Goal: Task Accomplishment & Management: Use online tool/utility

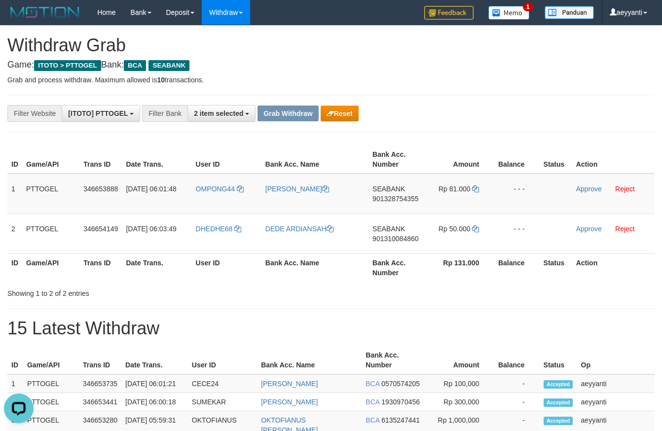
scroll to position [18, 0]
click at [405, 199] on span "901328754355" at bounding box center [395, 199] width 46 height 8
copy span "901328754355"
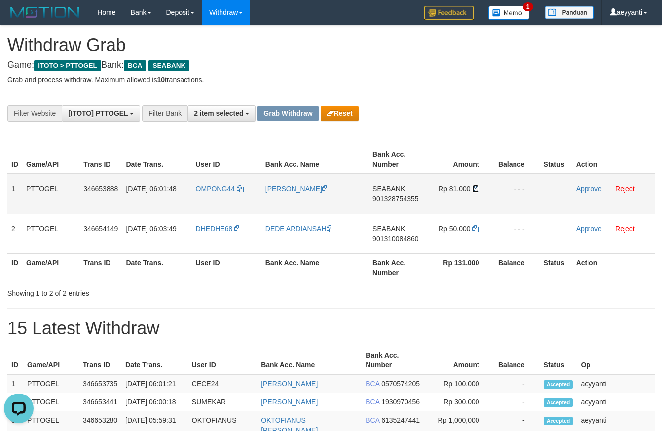
click at [475, 190] on icon at bounding box center [475, 188] width 7 height 7
click at [586, 188] on link "Approve" at bounding box center [589, 189] width 26 height 8
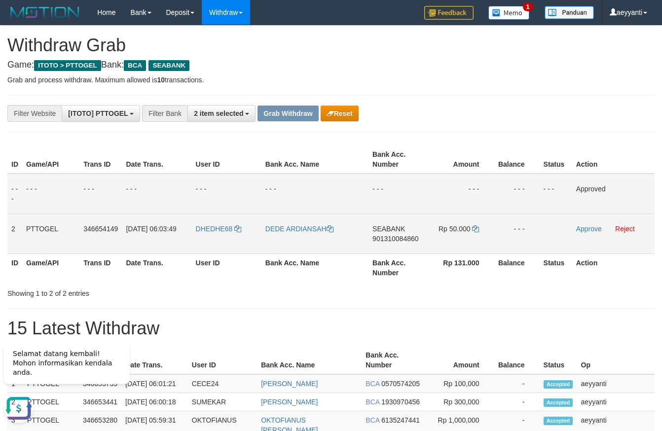
click at [391, 236] on span "901310084860" at bounding box center [395, 239] width 46 height 8
copy span "901310084860"
click at [476, 229] on icon at bounding box center [475, 228] width 7 height 7
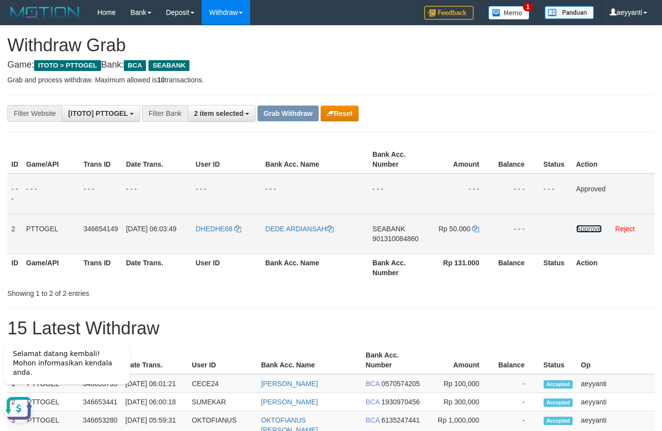
click at [583, 230] on link "Approve" at bounding box center [589, 229] width 26 height 8
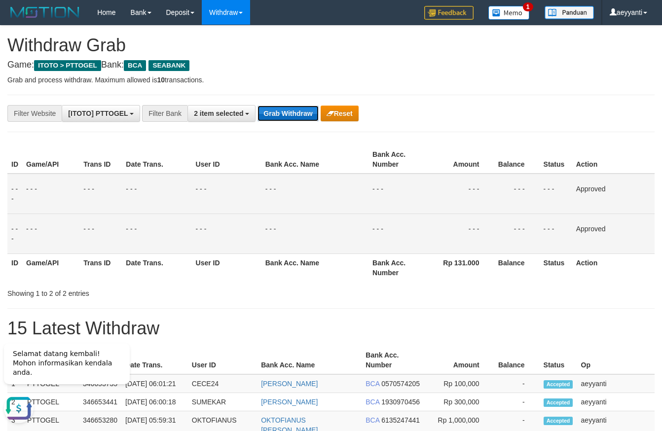
click at [280, 119] on button "Grab Withdraw" at bounding box center [287, 113] width 61 height 16
